Goal: Task Accomplishment & Management: Manage account settings

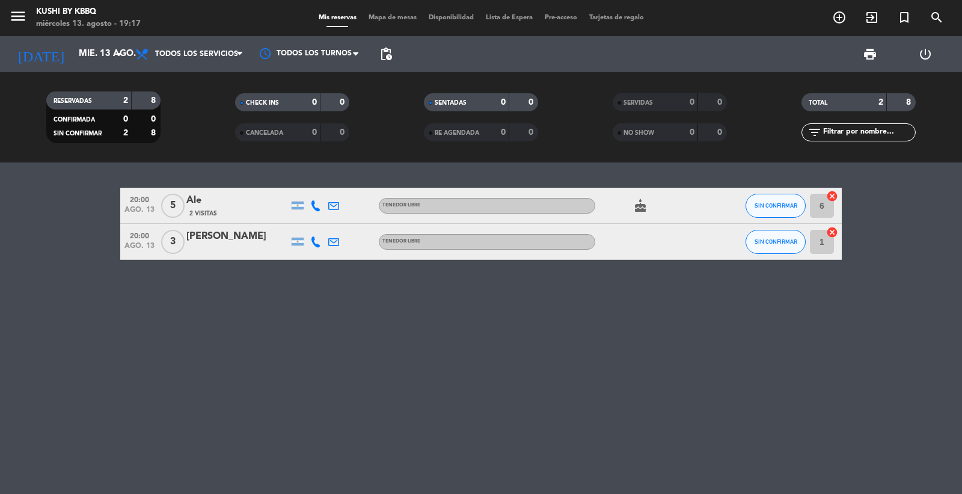
click at [27, 6] on span "menu" at bounding box center [22, 18] width 27 height 28
click at [24, 9] on icon "menu" at bounding box center [18, 16] width 18 height 18
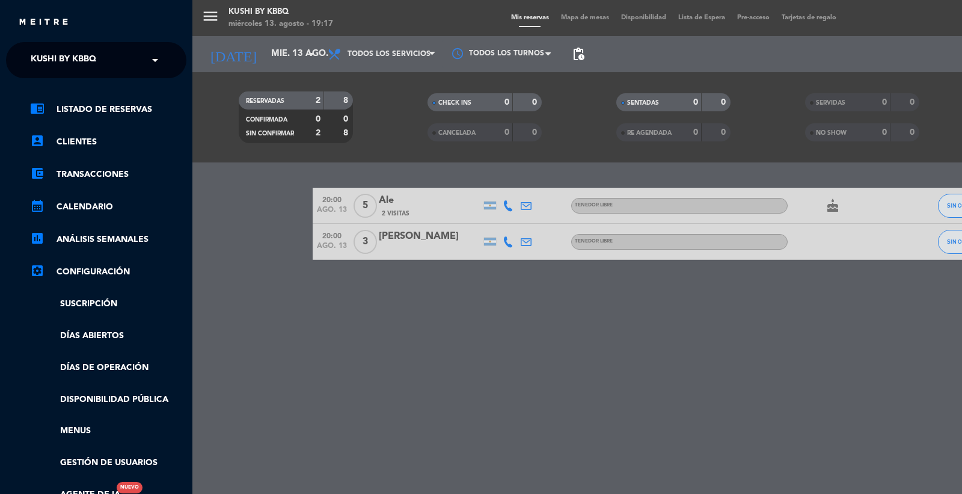
click at [75, 56] on span "Kushi by KBBQ" at bounding box center [64, 59] width 66 height 25
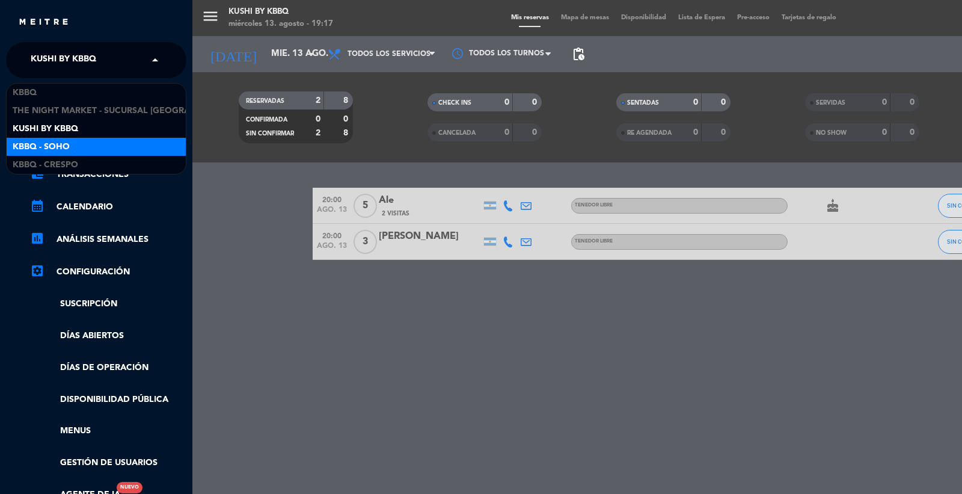
click at [75, 142] on div "Kbbq - Soho" at bounding box center [96, 147] width 179 height 18
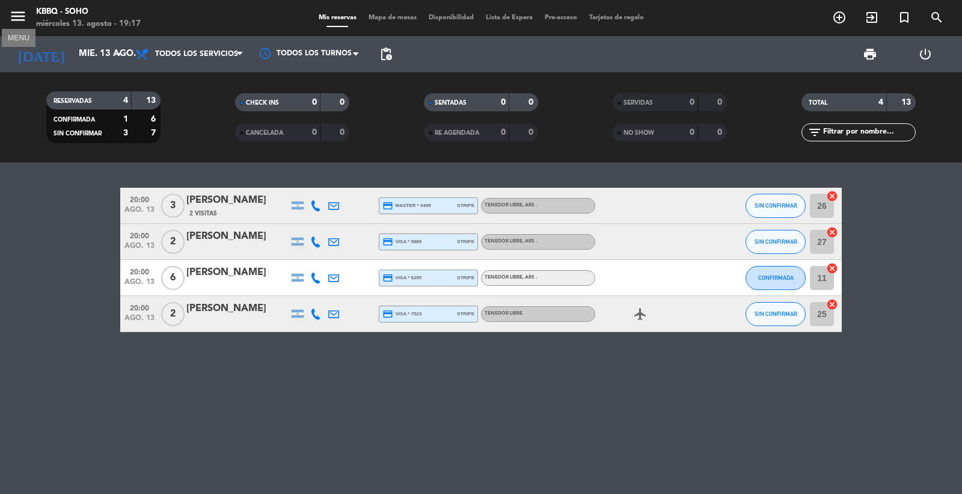
click at [10, 20] on icon "menu" at bounding box center [18, 16] width 18 height 18
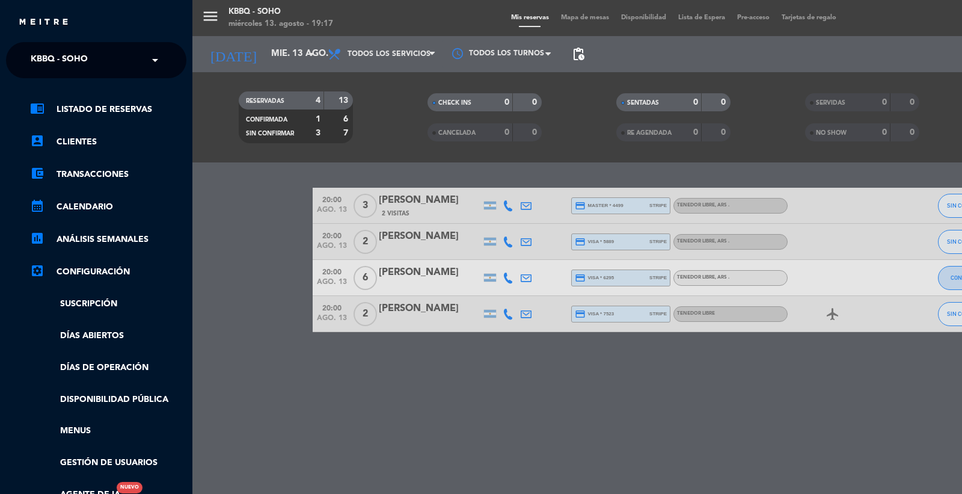
click at [52, 43] on ng-select "× Kbbq - Soho ×" at bounding box center [96, 60] width 180 height 36
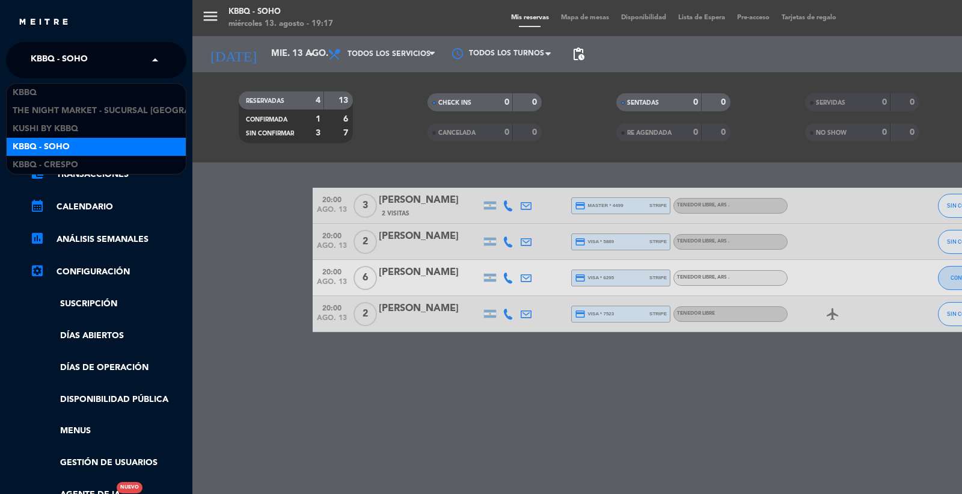
click at [59, 62] on span "Kbbq - Soho" at bounding box center [59, 59] width 57 height 25
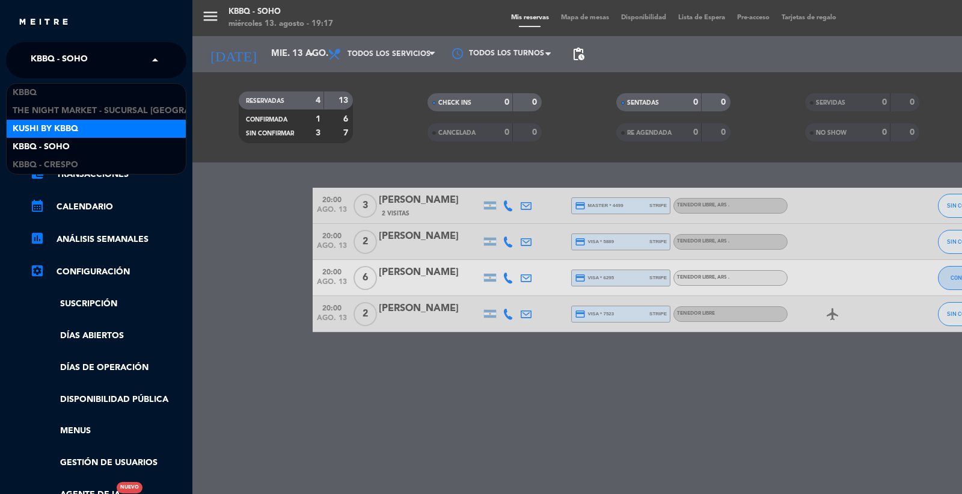
click at [118, 133] on div "Kushi by KBBQ" at bounding box center [96, 129] width 179 height 18
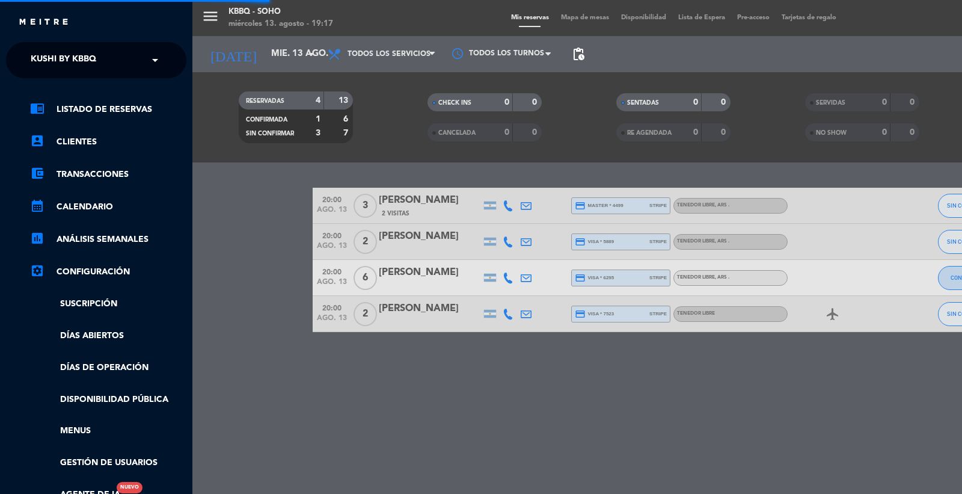
click at [206, 249] on div "menu Kbbq - Soho miércoles 13. agosto - 19:17 Mis reservas Mapa de mesas Dispon…" at bounding box center [673, 247] width 962 height 494
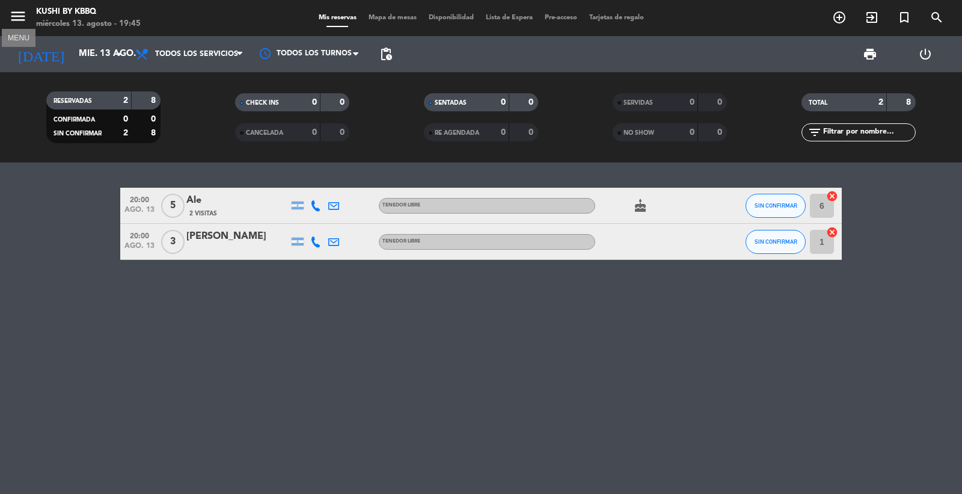
click at [16, 15] on icon "menu" at bounding box center [18, 16] width 18 height 18
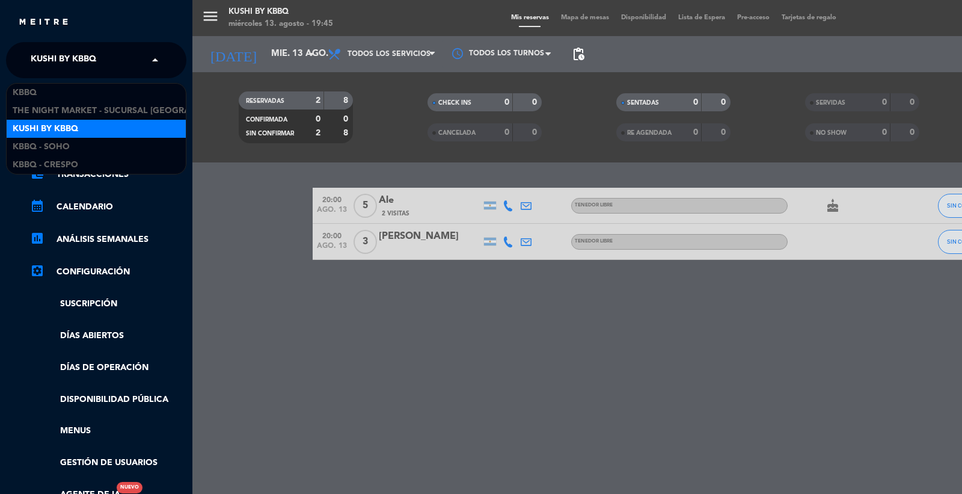
click at [79, 61] on span "Kushi by KBBQ" at bounding box center [64, 59] width 66 height 25
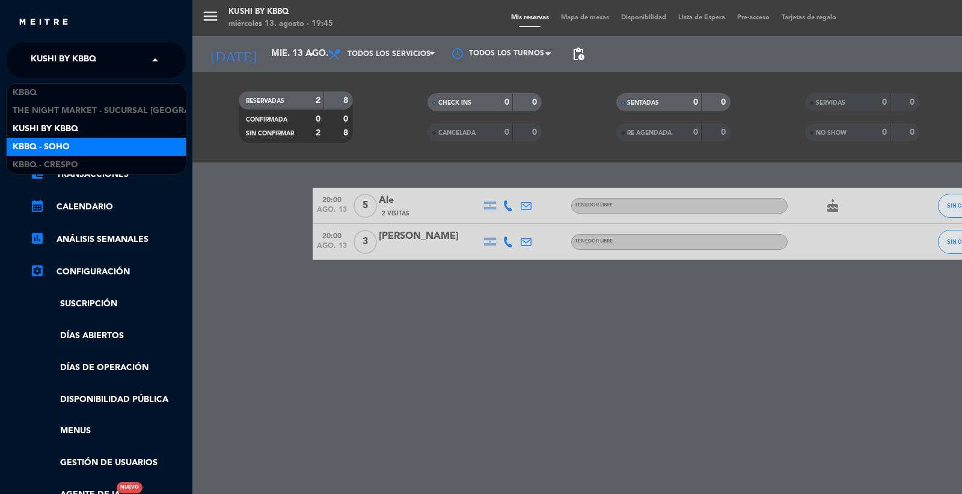
click at [81, 145] on div "Kbbq - Soho" at bounding box center [96, 147] width 179 height 18
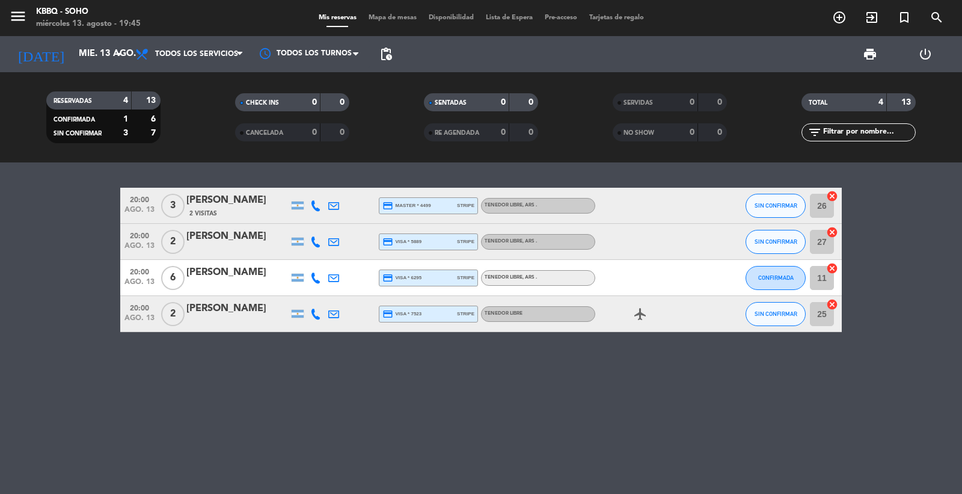
click at [684, 429] on div "20:00 ago. 13 3 Bruno Cassin 2 Visitas credit_card master * 4499 stripe TENEDOR…" at bounding box center [481, 327] width 962 height 331
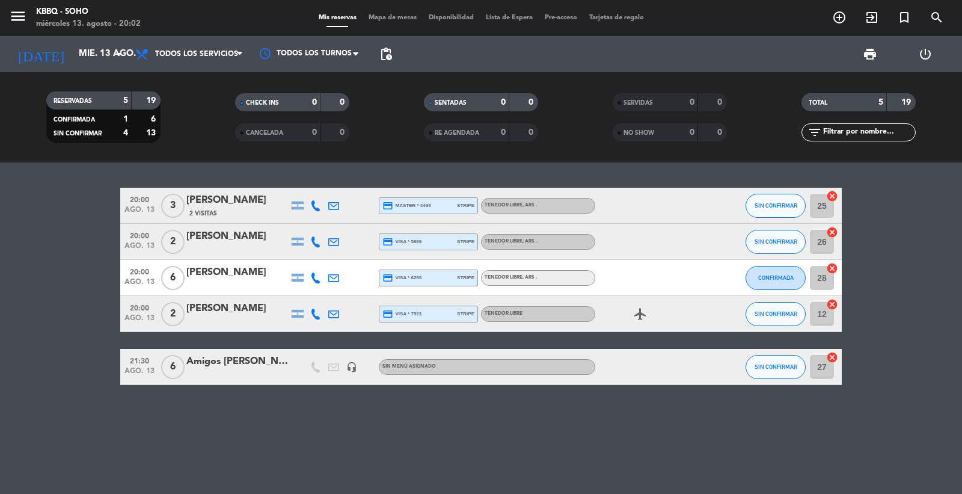
click at [27, 11] on span "menu" at bounding box center [22, 18] width 27 height 28
click at [26, 16] on icon "menu" at bounding box center [18, 16] width 18 height 18
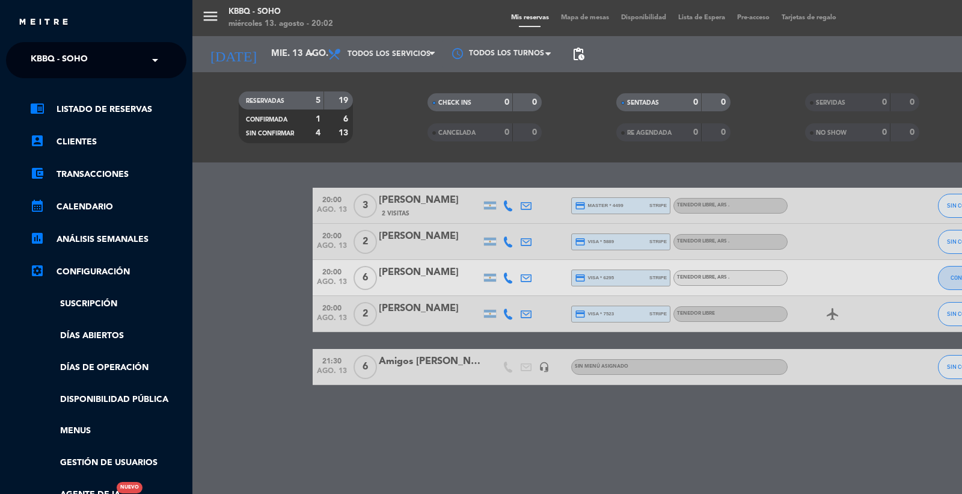
click at [85, 46] on ng-select "× Kbbq - Soho ×" at bounding box center [96, 60] width 180 height 36
click at [93, 67] on div "× Kbbq - Soho" at bounding box center [66, 59] width 80 height 25
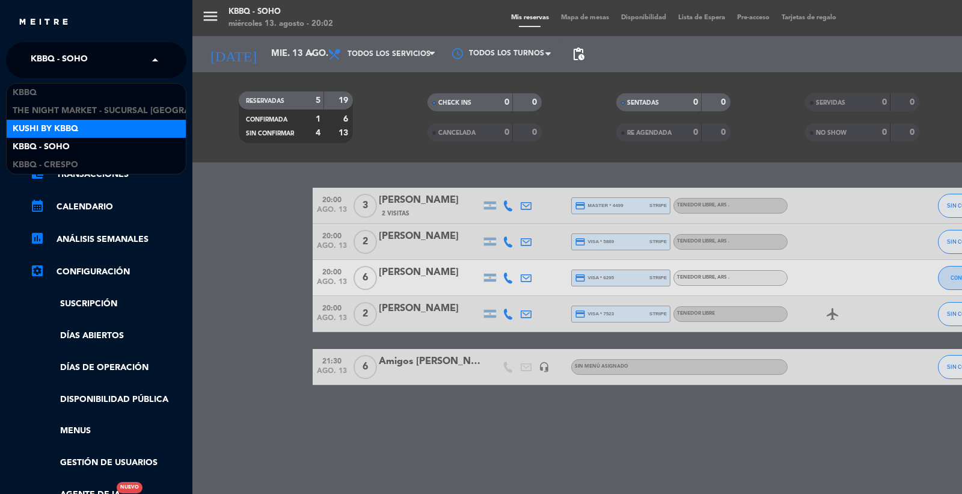
click at [111, 124] on div "Kushi by KBBQ" at bounding box center [96, 129] width 179 height 18
